Goal: Task Accomplishment & Management: Use online tool/utility

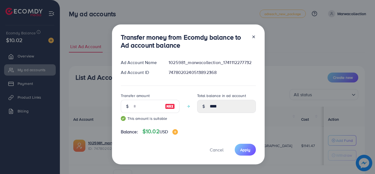
type input "*****"
type input "**"
click at [238, 149] on button "Apply" at bounding box center [245, 149] width 21 height 12
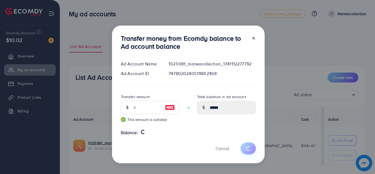
type input "*"
